Goal: Navigation & Orientation: Find specific page/section

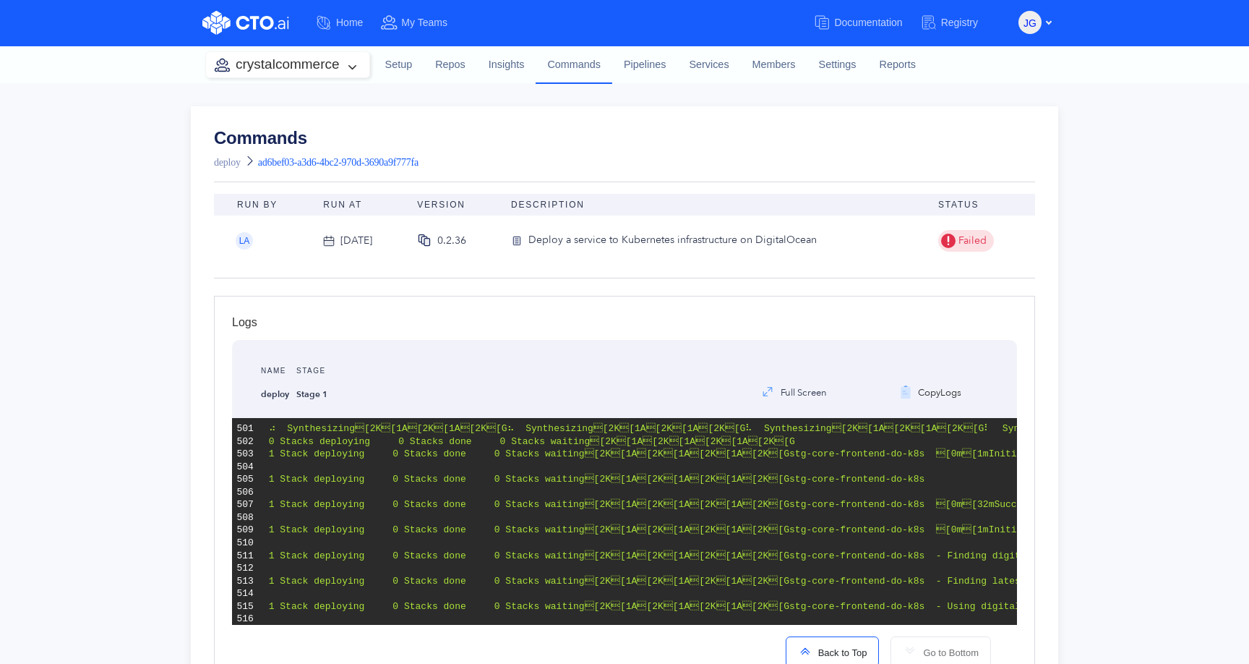
scroll to position [9302, 0]
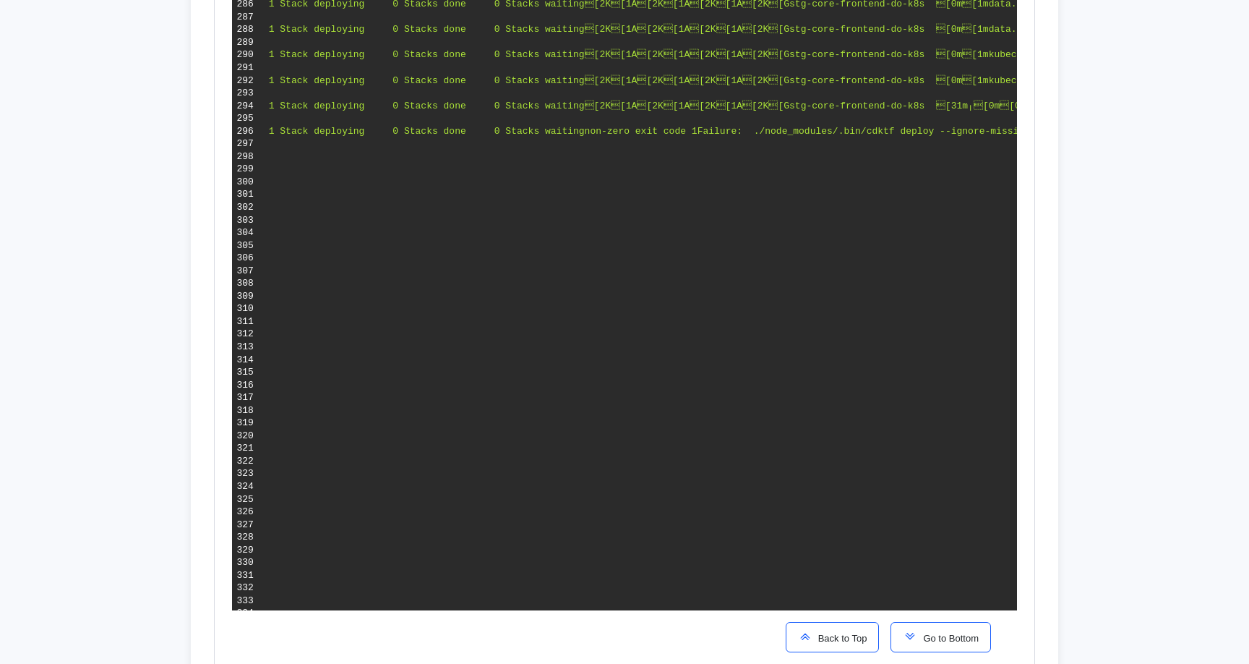
click at [850, 647] on button "Back to Top" at bounding box center [833, 637] width 94 height 30
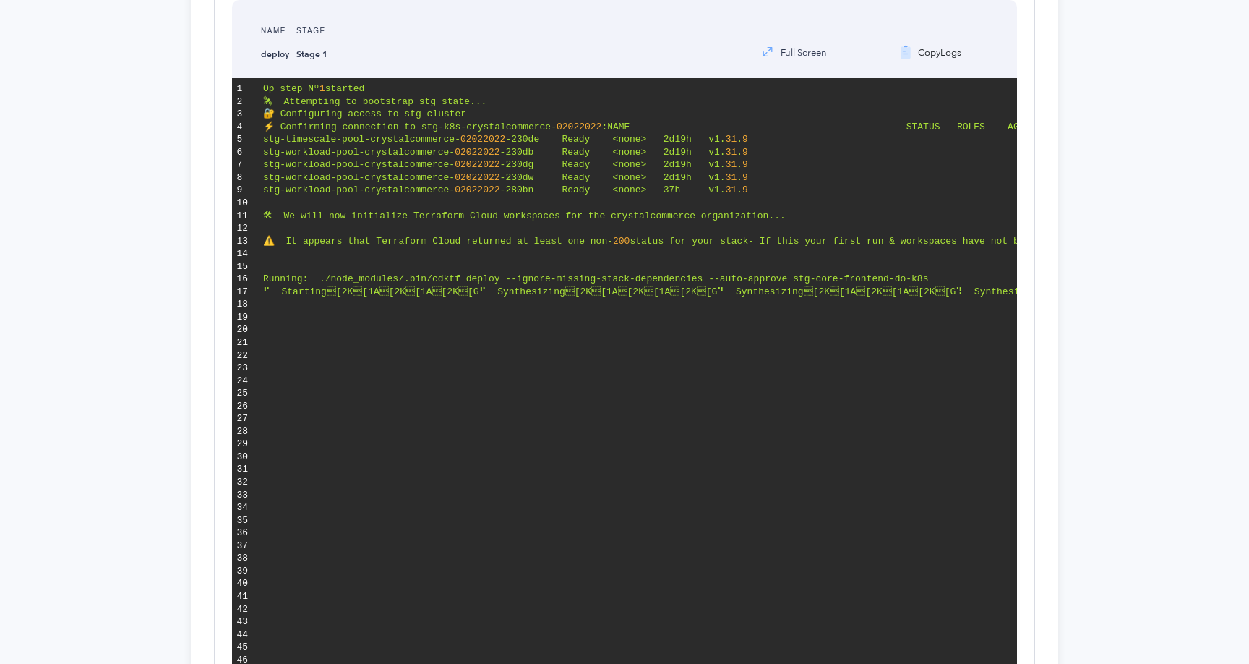
scroll to position [0, 0]
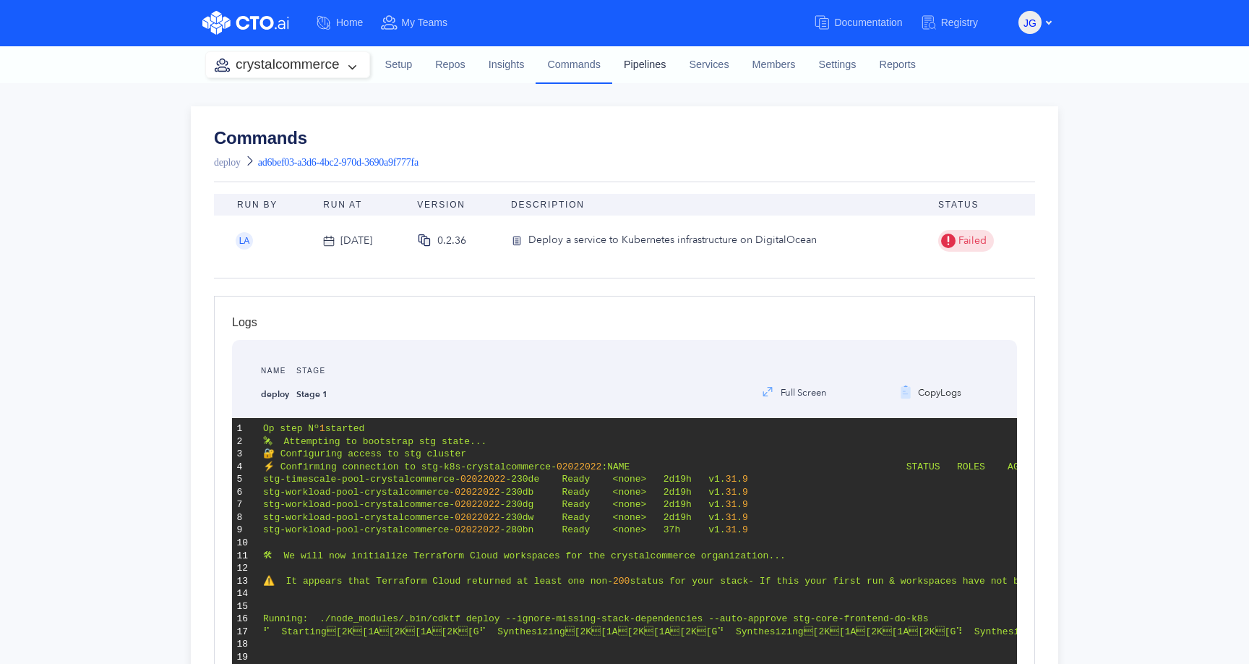
click at [649, 68] on link "Pipelines" at bounding box center [644, 65] width 65 height 39
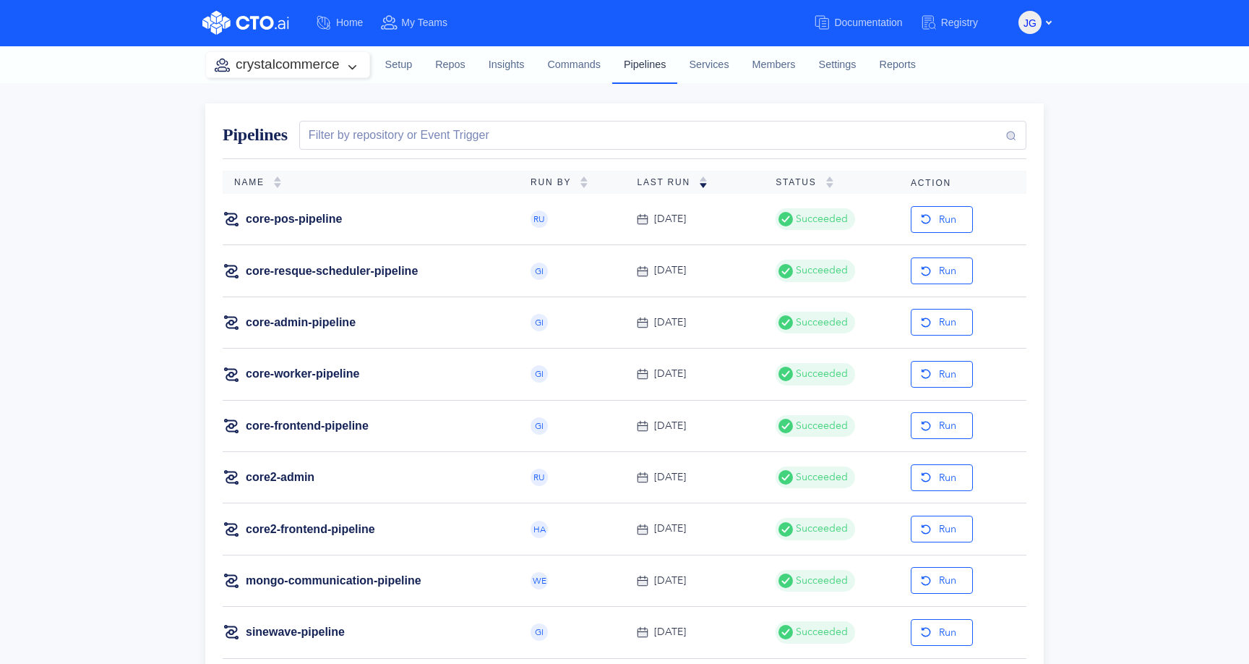
click at [649, 60] on link "Pipelines" at bounding box center [644, 65] width 65 height 38
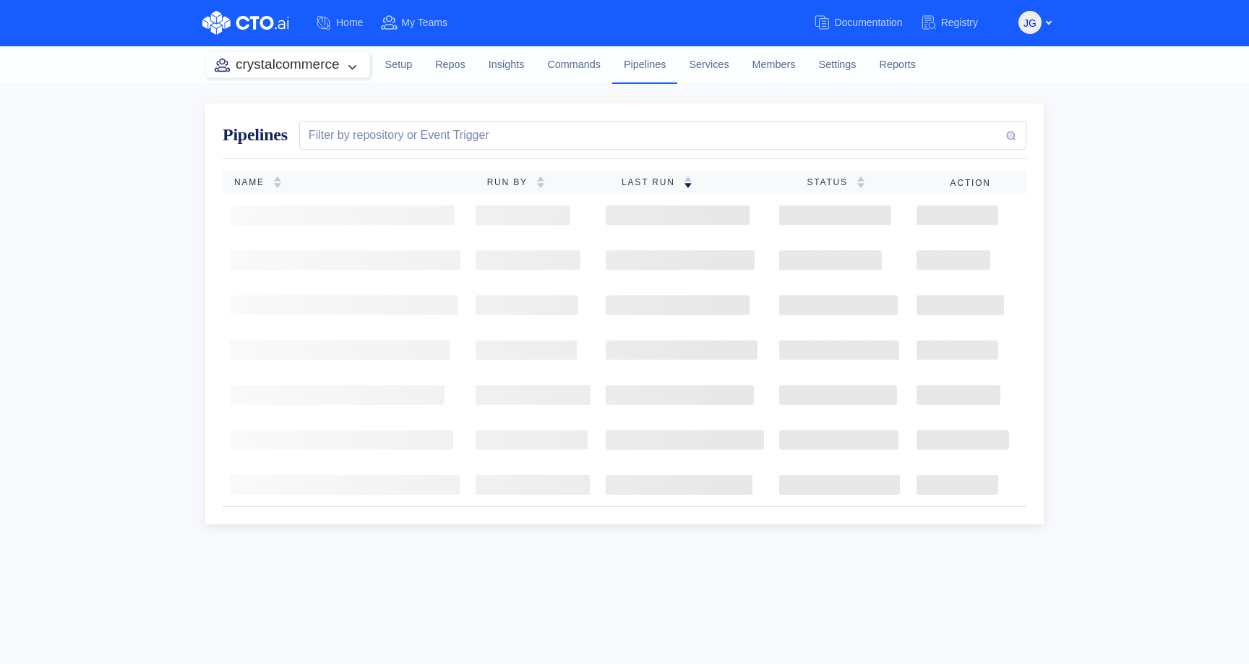
click at [1128, 262] on div "Pipelines Filter by repository or Event Trigger Name Run By Last Run Status Act…" at bounding box center [624, 373] width 1249 height 581
